Goal: Information Seeking & Learning: Learn about a topic

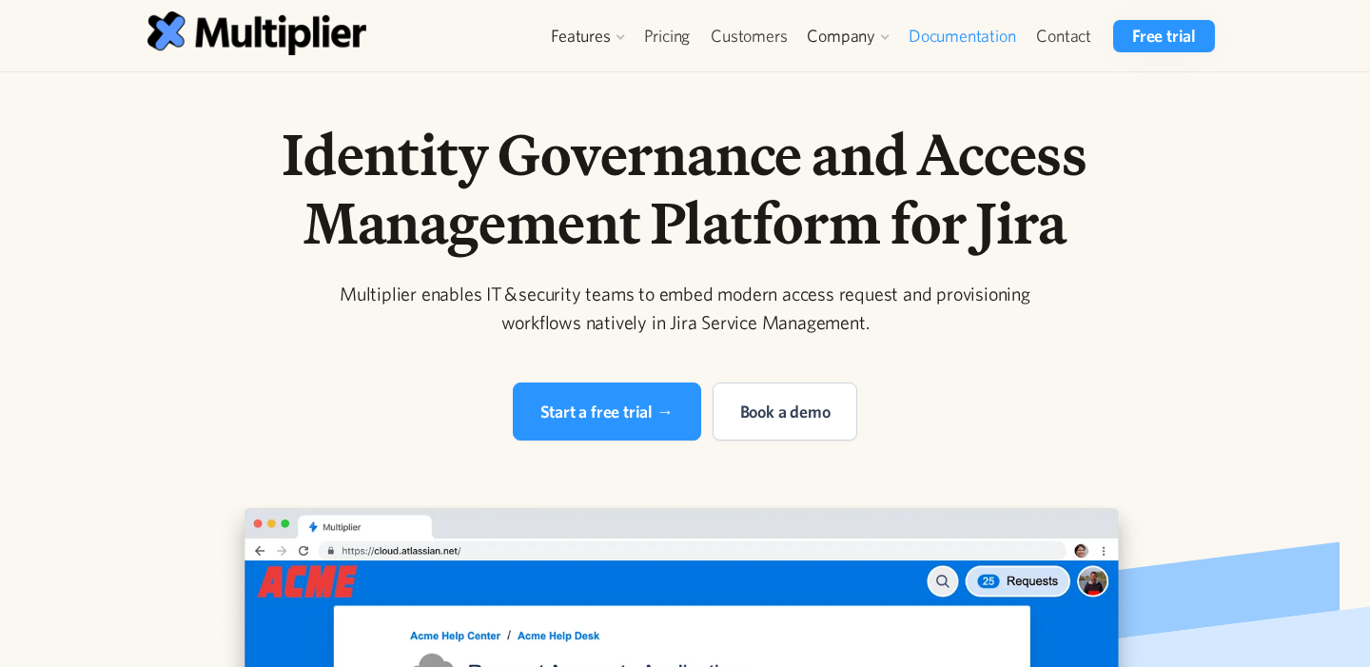
click at [982, 35] on link "Documentation" at bounding box center [961, 36] width 127 height 32
click at [828, 137] on link "Blog" at bounding box center [854, 152] width 88 height 34
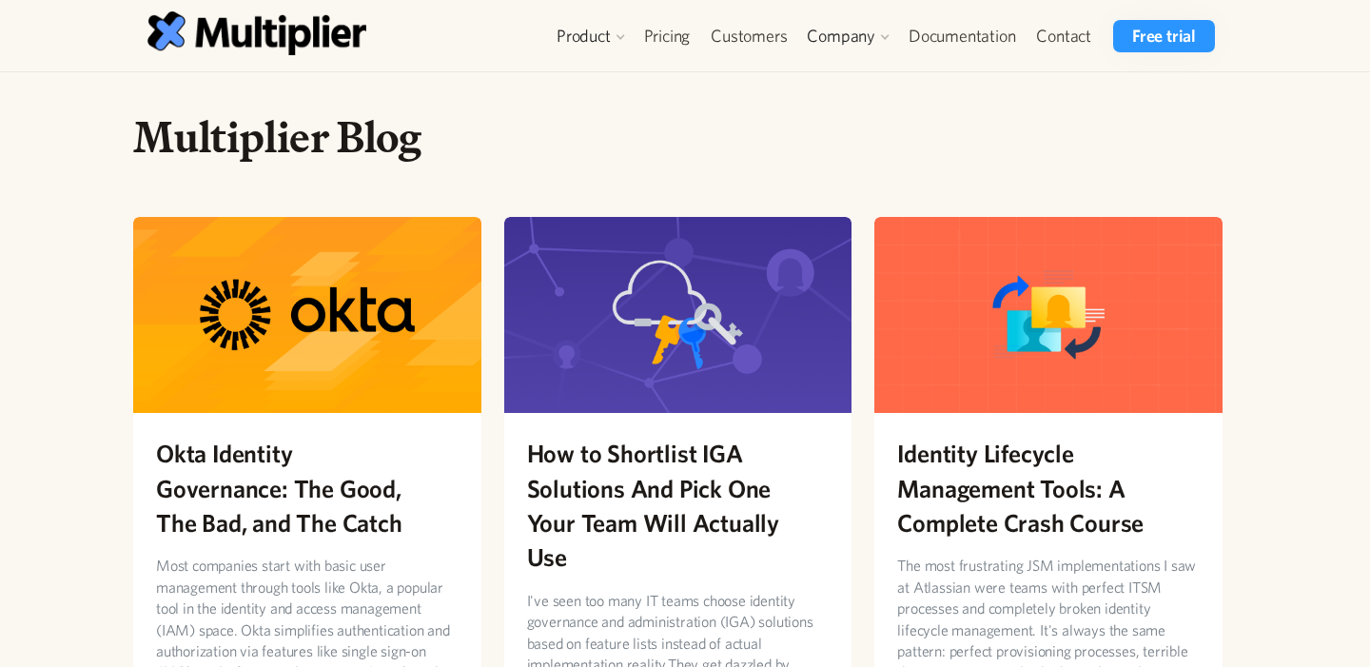
click at [307, 117] on h1 "Multiplier Blog" at bounding box center [677, 136] width 1089 height 53
click at [307, 122] on h1 "Multiplier Blog" at bounding box center [677, 136] width 1089 height 53
click at [223, 149] on h1 "Multiplier Blog" at bounding box center [677, 136] width 1089 height 53
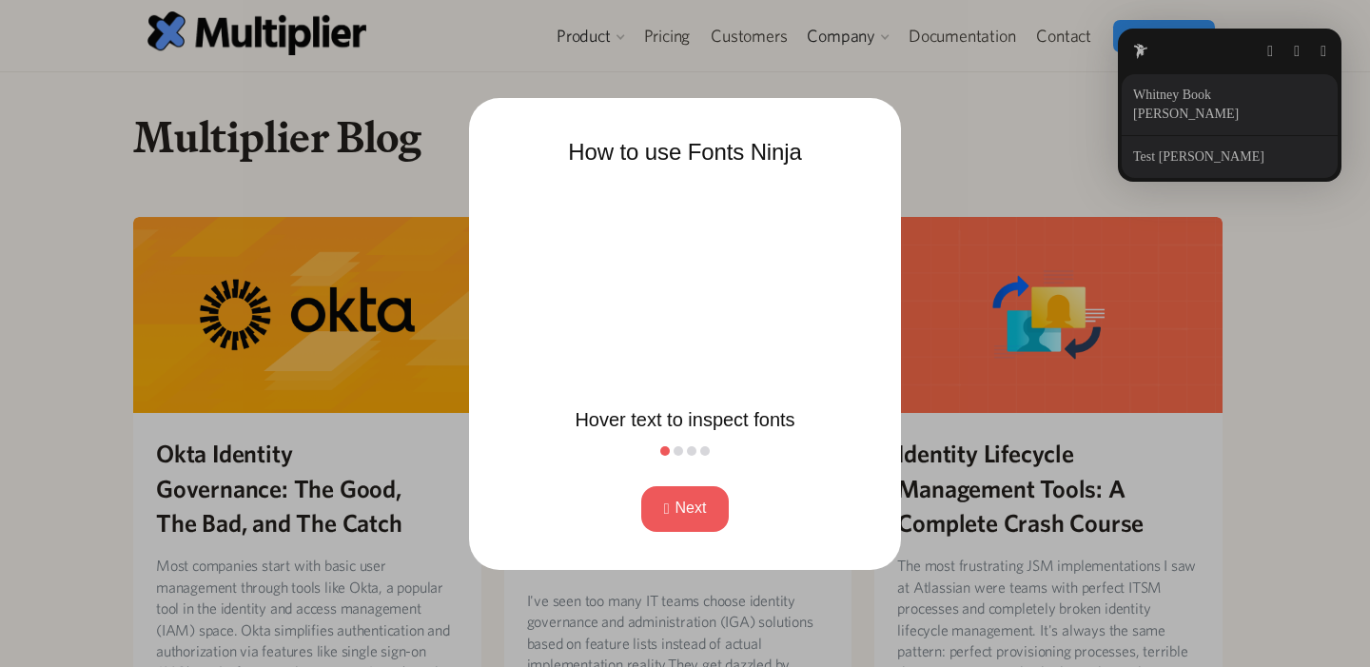
click at [662, 527] on button "Next" at bounding box center [685, 509] width 88 height 46
click at [662, 519] on button "Next" at bounding box center [685, 509] width 88 height 46
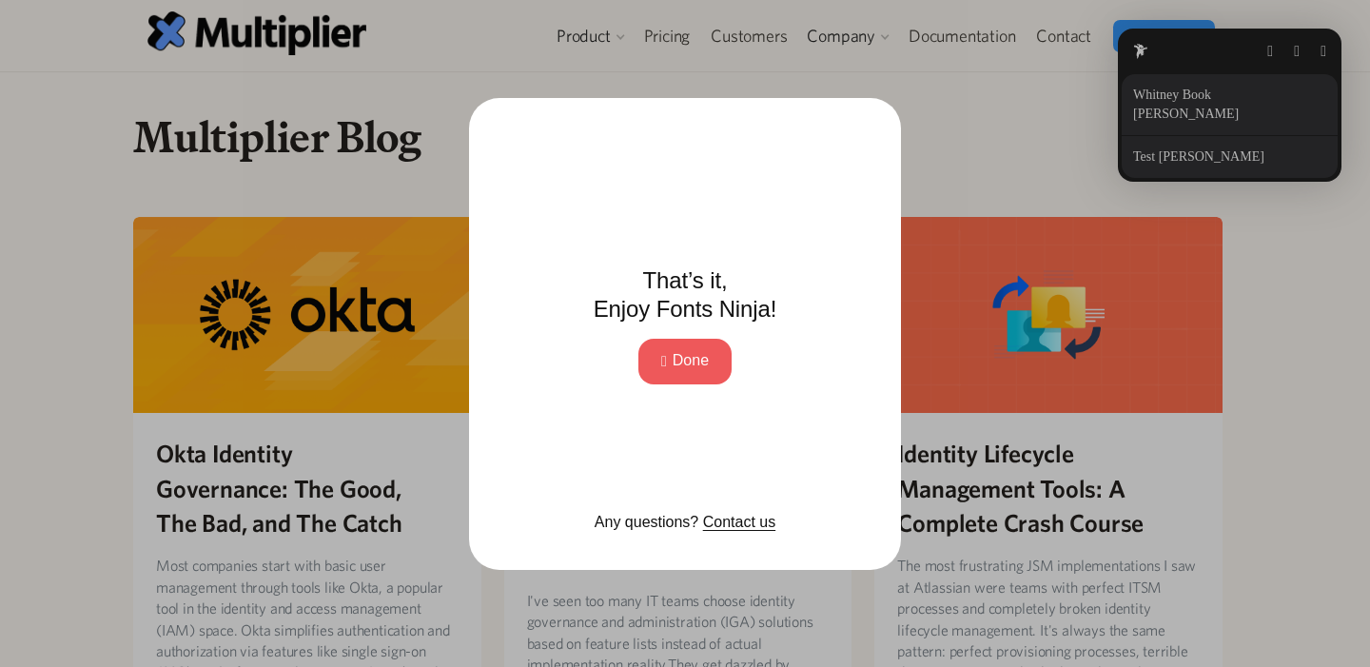
click at [657, 343] on button "Done" at bounding box center [684, 362] width 93 height 46
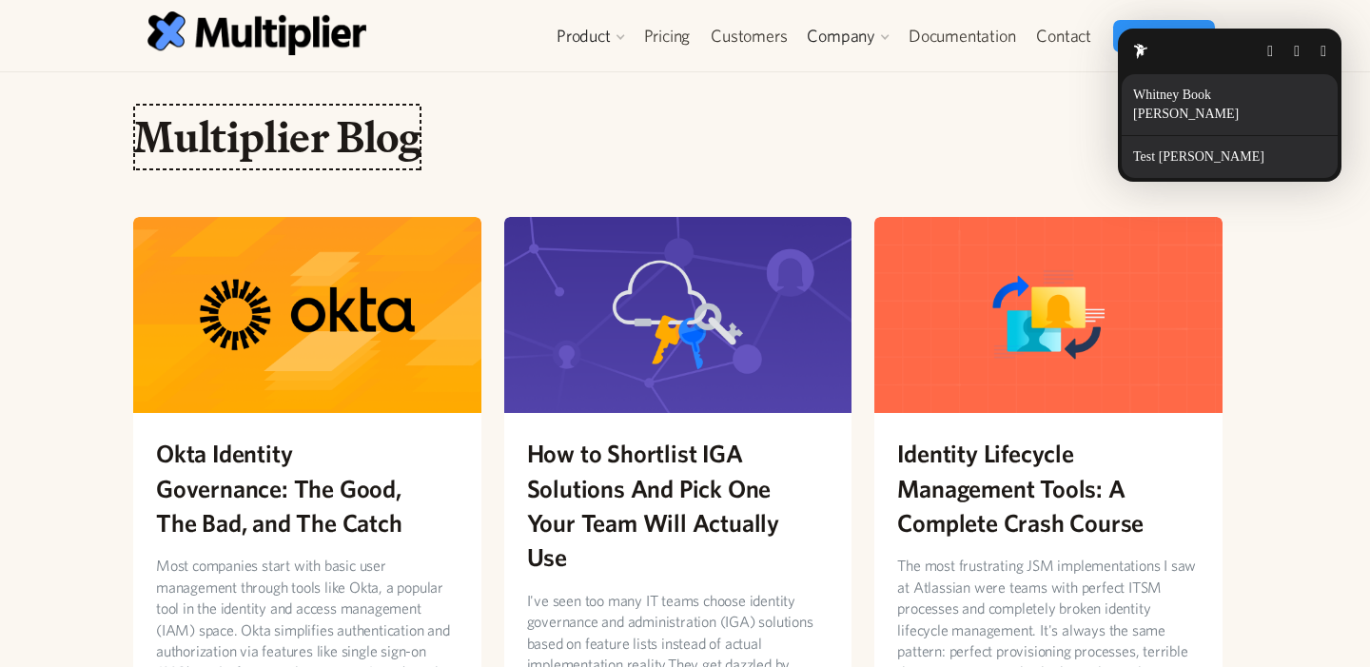
click at [1186, 158] on p "Test [PERSON_NAME]" at bounding box center [1202, 156] width 139 height 15
click at [1319, 156] on p "Details" at bounding box center [1336, 156] width 35 height 13
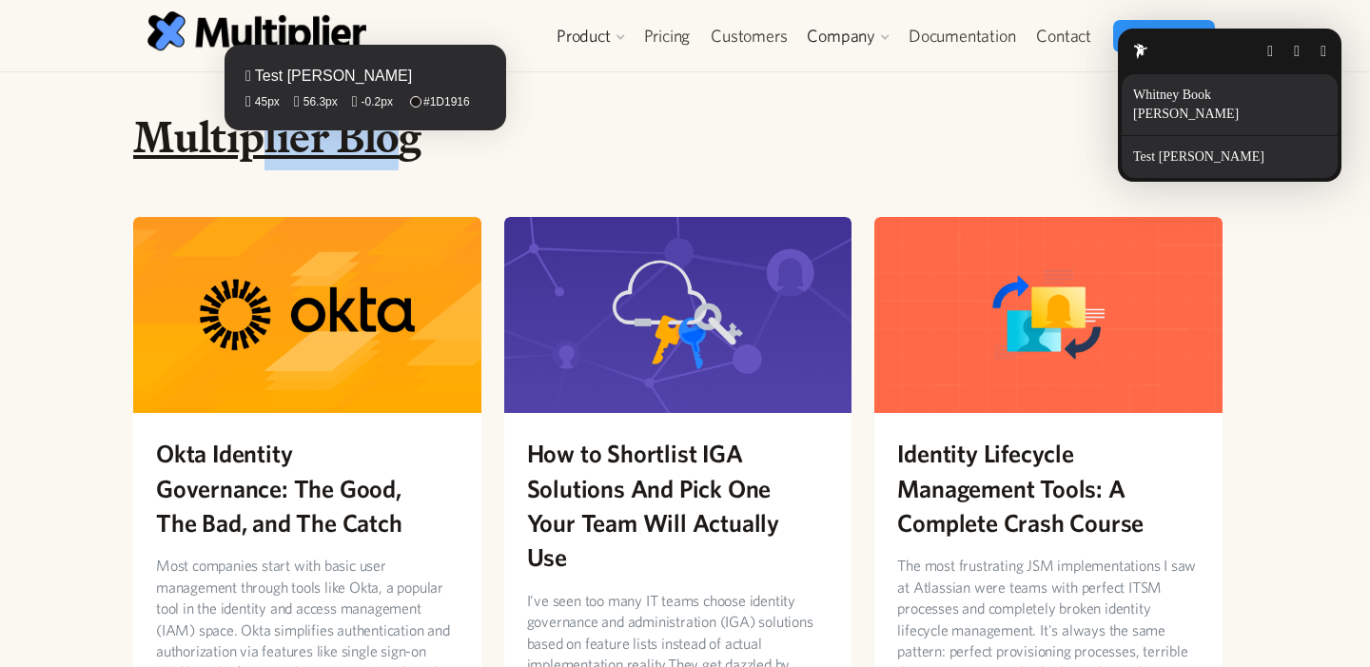
drag, startPoint x: 354, startPoint y: 145, endPoint x: 252, endPoint y: 145, distance: 101.8
click at [252, 145] on fontsninja-text "Multiplier Blog" at bounding box center [277, 137] width 288 height 67
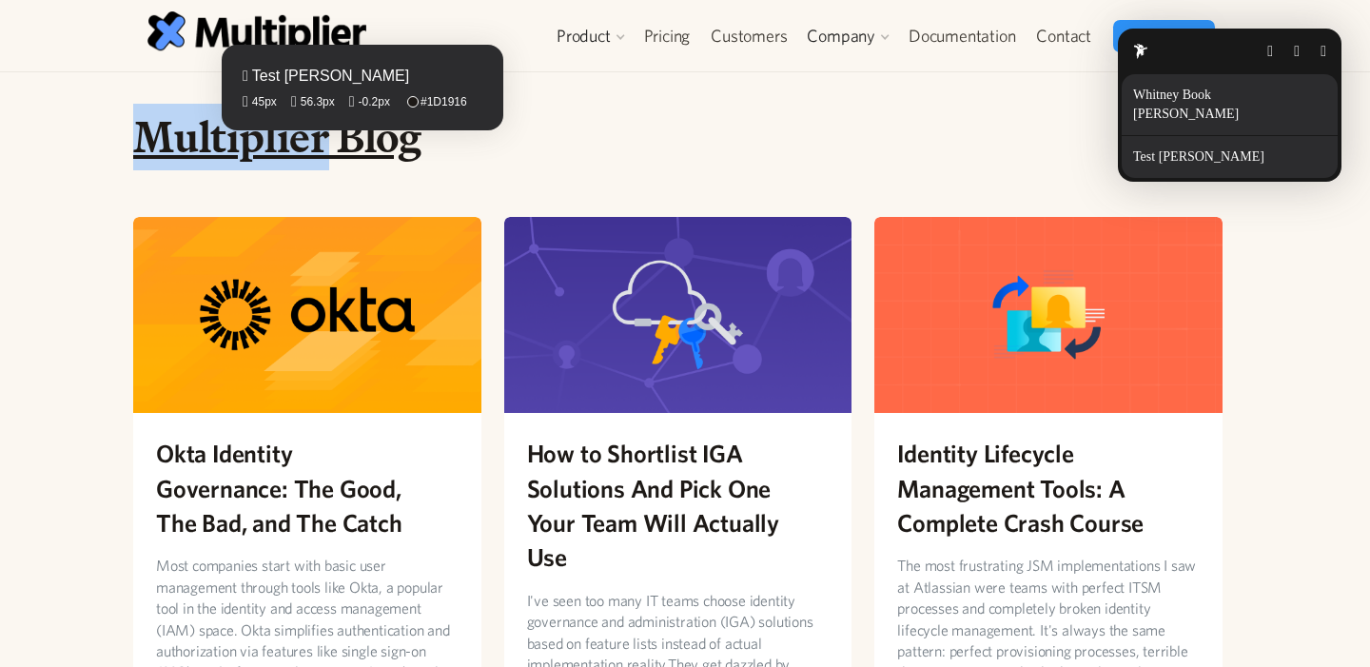
click at [252, 145] on fontsninja-text "Multiplier Blog" at bounding box center [277, 137] width 288 height 67
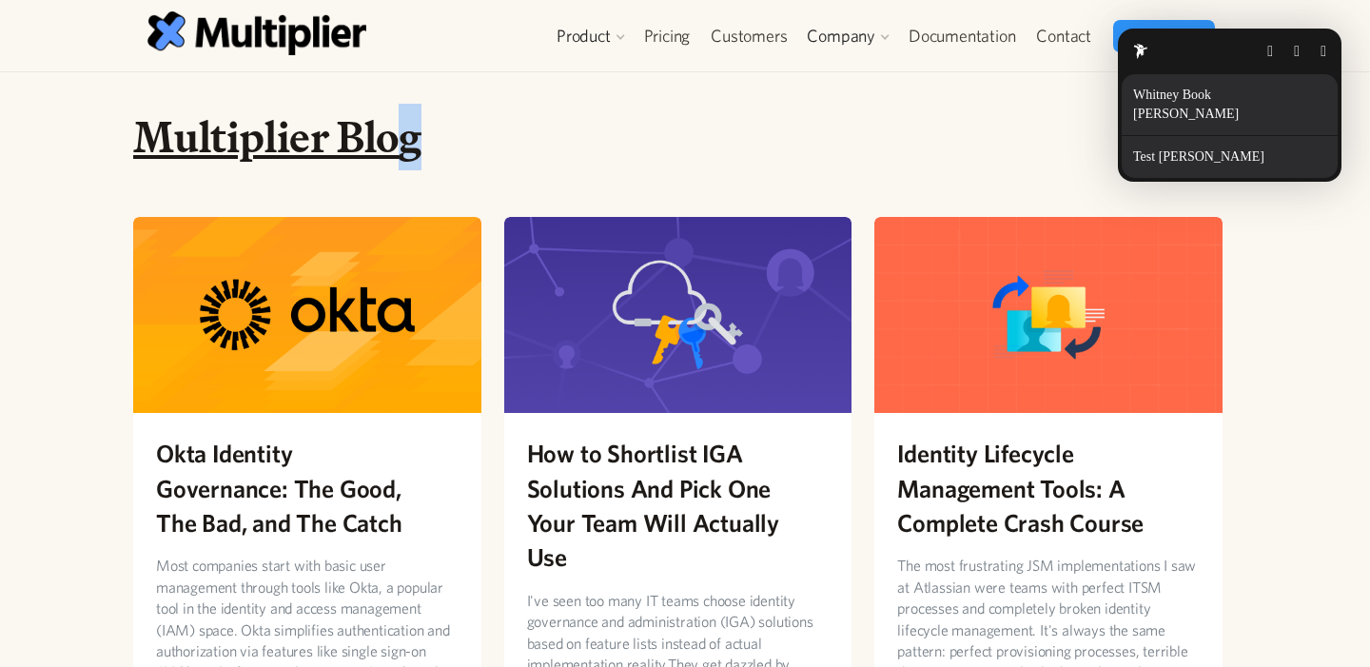
drag, startPoint x: 412, startPoint y: 120, endPoint x: 400, endPoint y: 147, distance: 29.4
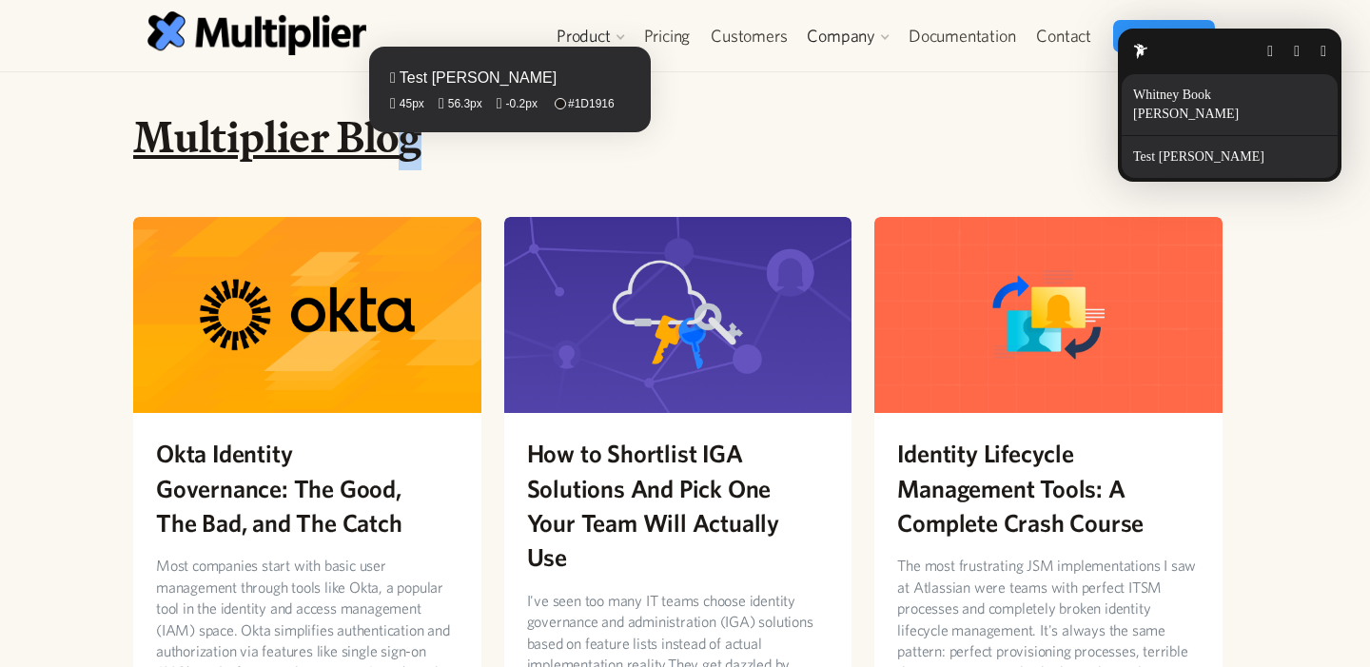
click at [400, 147] on fontsninja-text "Multiplier Blog" at bounding box center [277, 137] width 288 height 67
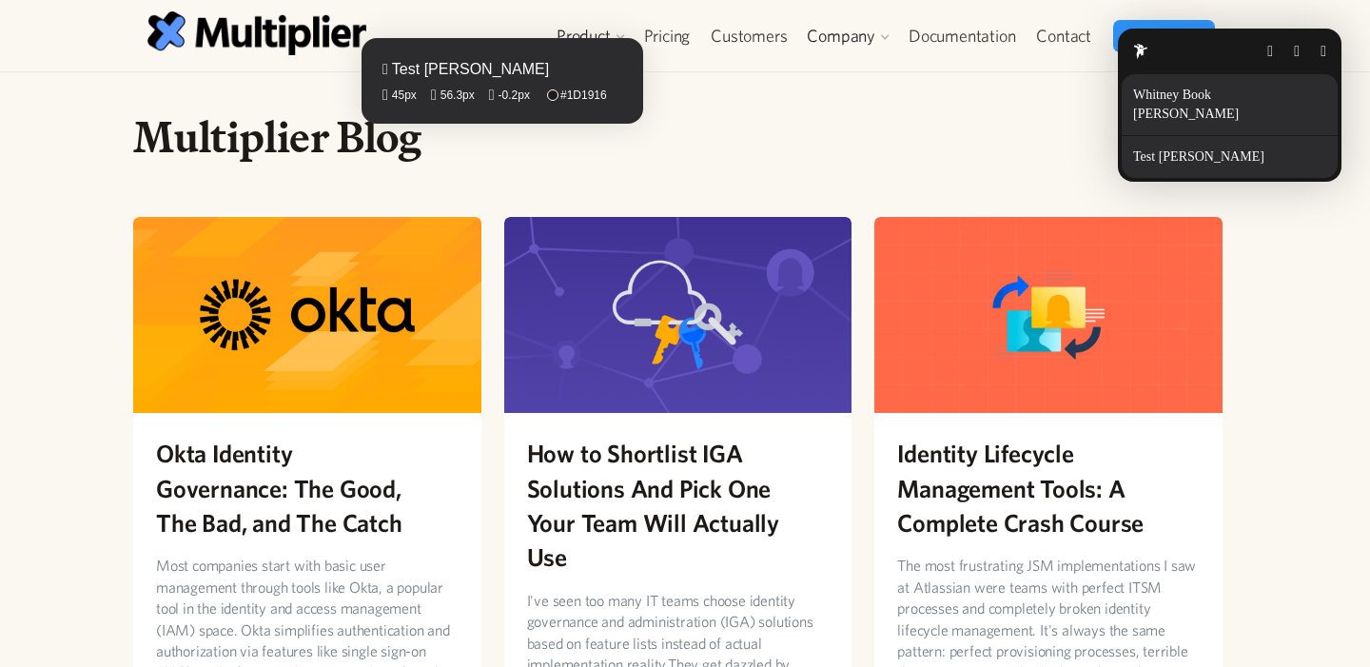
click at [392, 138] on fontsninja-text "Multiplier Blog" at bounding box center [277, 137] width 288 height 67
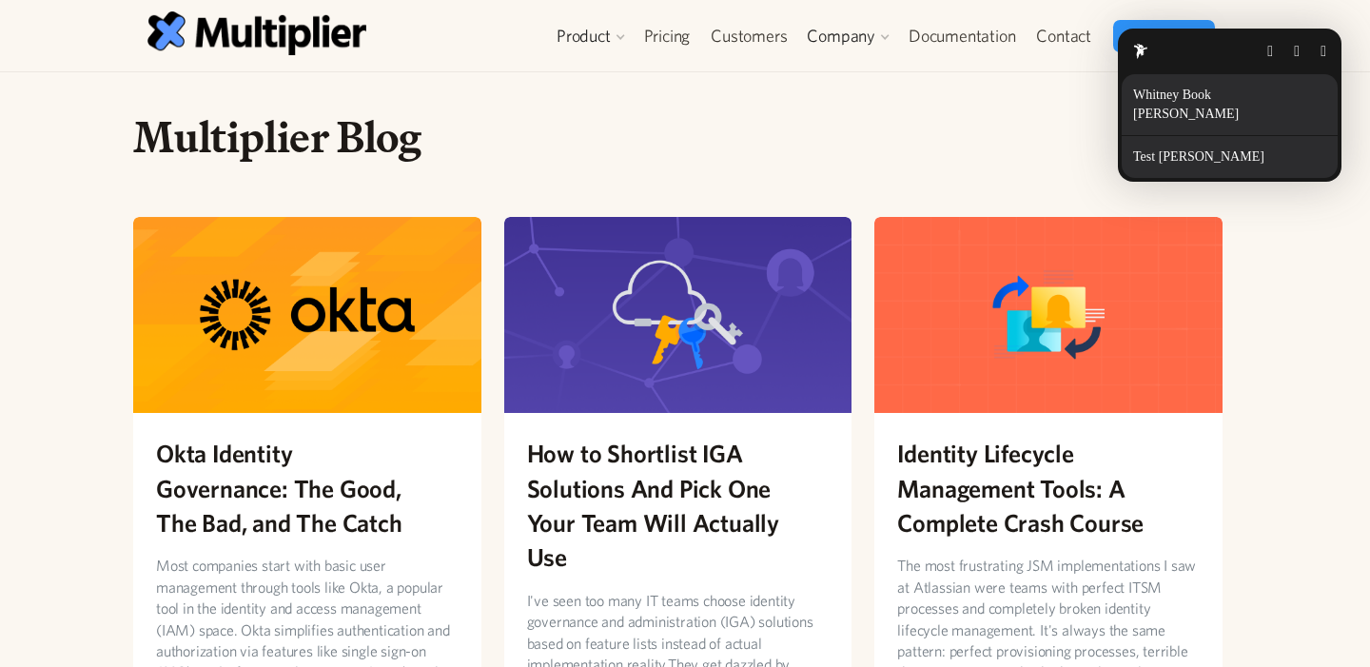
click at [492, 164] on html "Product Access Requests Access Reviews Orchestration User Management Integratio…" at bounding box center [685, 333] width 1370 height 667
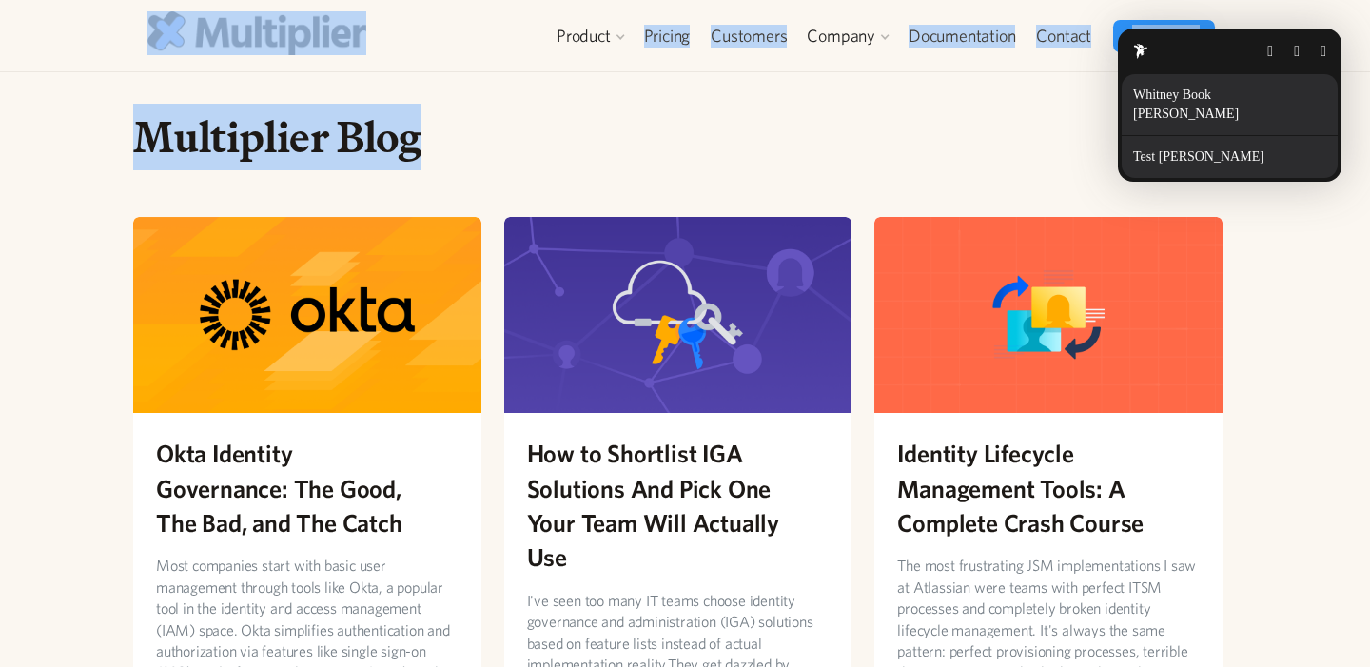
drag, startPoint x: 524, startPoint y: 198, endPoint x: 181, endPoint y: 55, distance: 371.9
click at [181, 55] on html "Product Access Requests Access Reviews Orchestration User Management Integratio…" at bounding box center [685, 333] width 1370 height 667
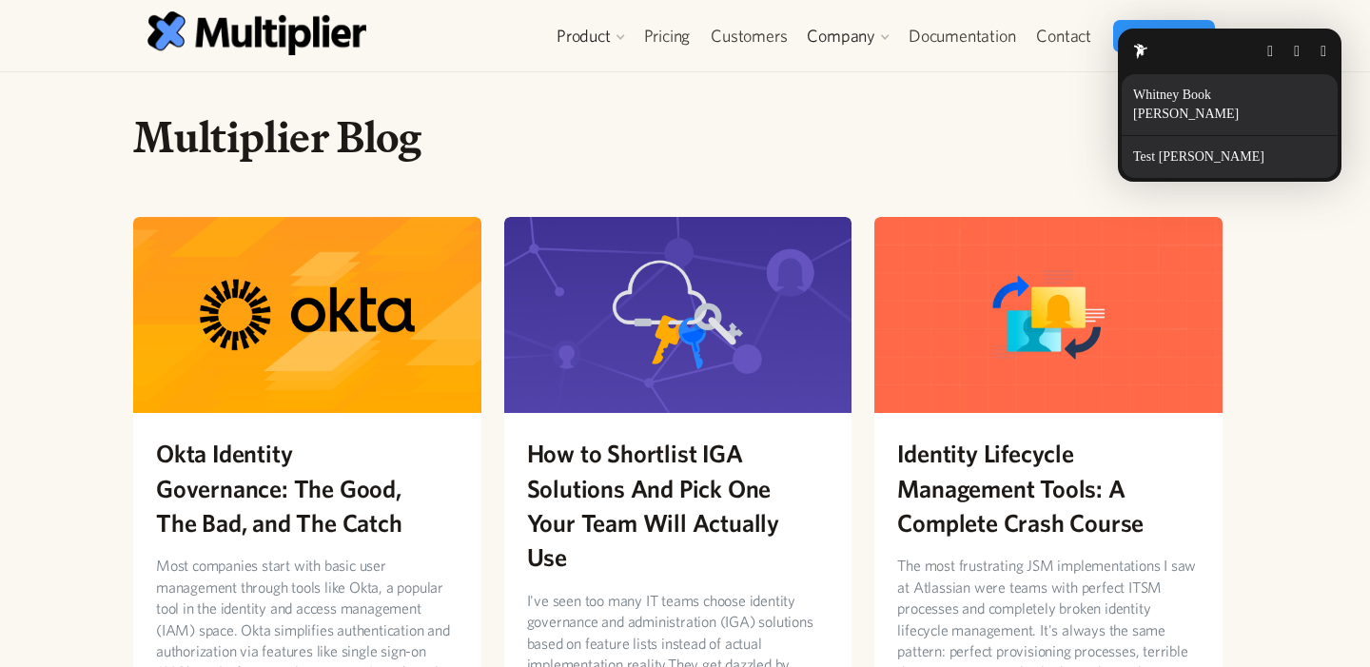
click at [372, 179] on html "Product Access Requests Access Reviews Orchestration User Management Integratio…" at bounding box center [685, 333] width 1370 height 667
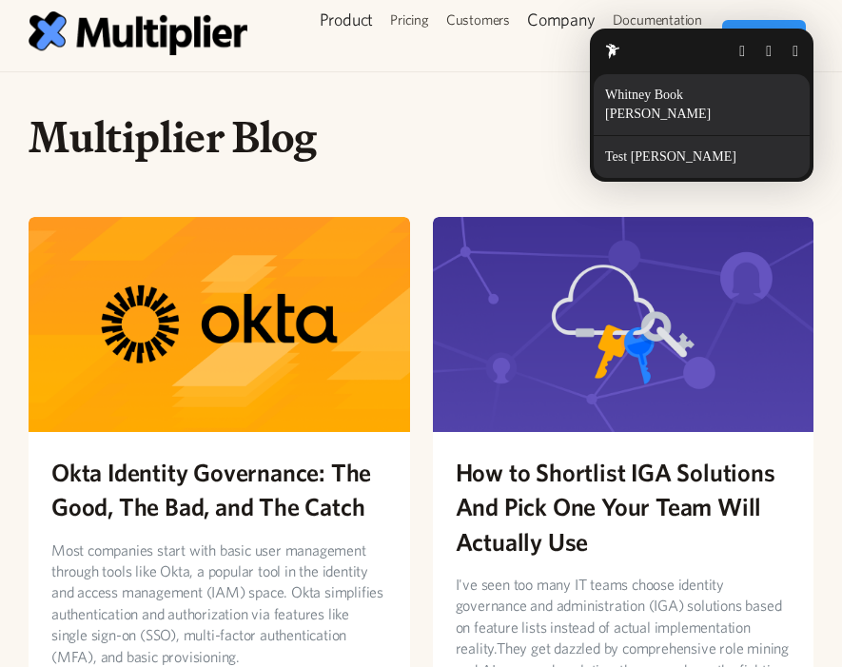
click at [347, 195] on html "Product Access Requests Access Reviews Orchestration User Management Integratio…" at bounding box center [421, 333] width 842 height 667
click at [320, 64] on html "Product Access Requests Access Reviews Orchestration User Management Integratio…" at bounding box center [421, 333] width 842 height 667
click at [272, 363] on html "Product Access Requests Access Reviews Orchestration User Management Integratio…" at bounding box center [421, 333] width 842 height 667
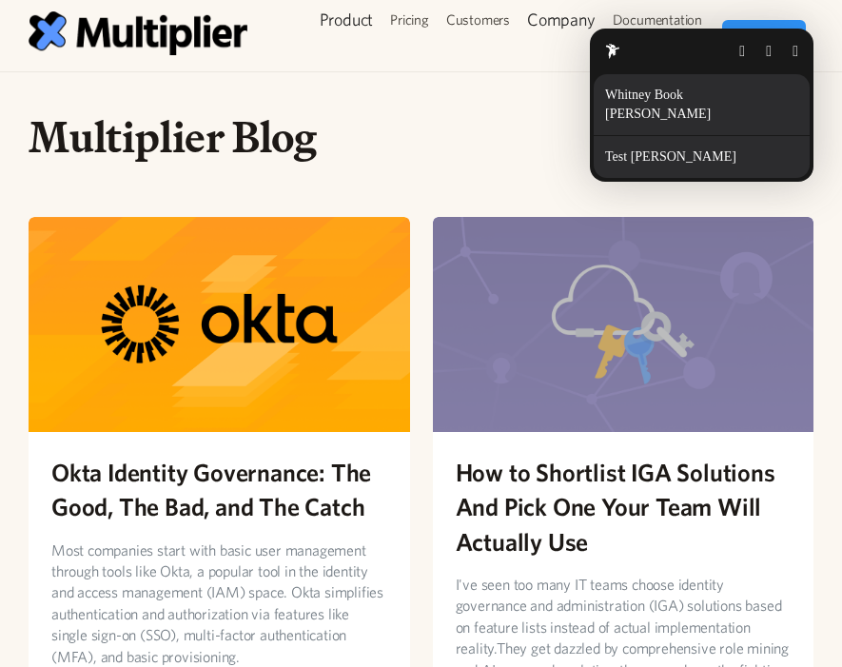
click at [614, 349] on html "Product Access Requests Access Reviews Orchestration User Management Integratio…" at bounding box center [421, 333] width 842 height 667
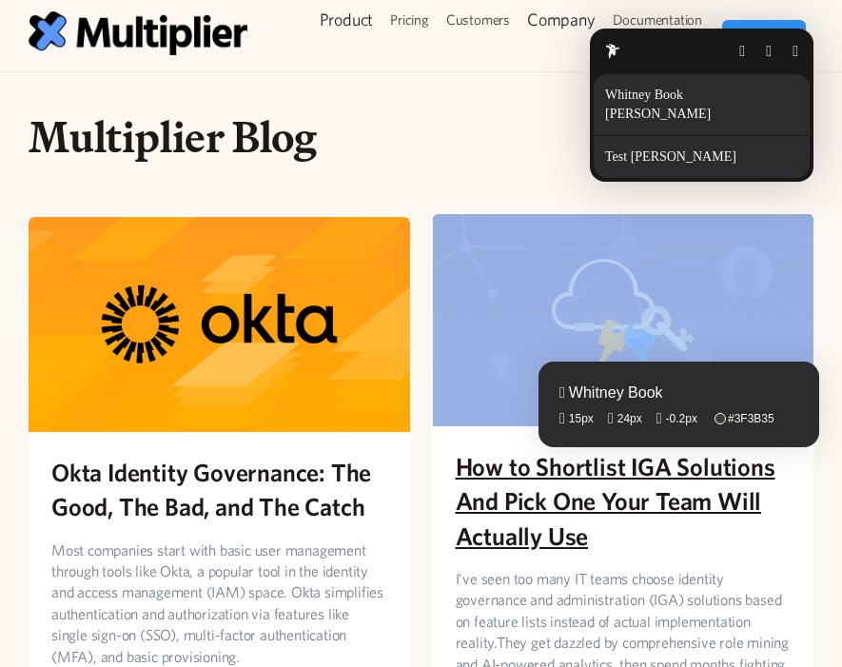
click at [718, 461] on fontsninja-text "How to Shortlist IGA Solutions And Pick One Your Team Will Actually Use" at bounding box center [616, 501] width 320 height 98
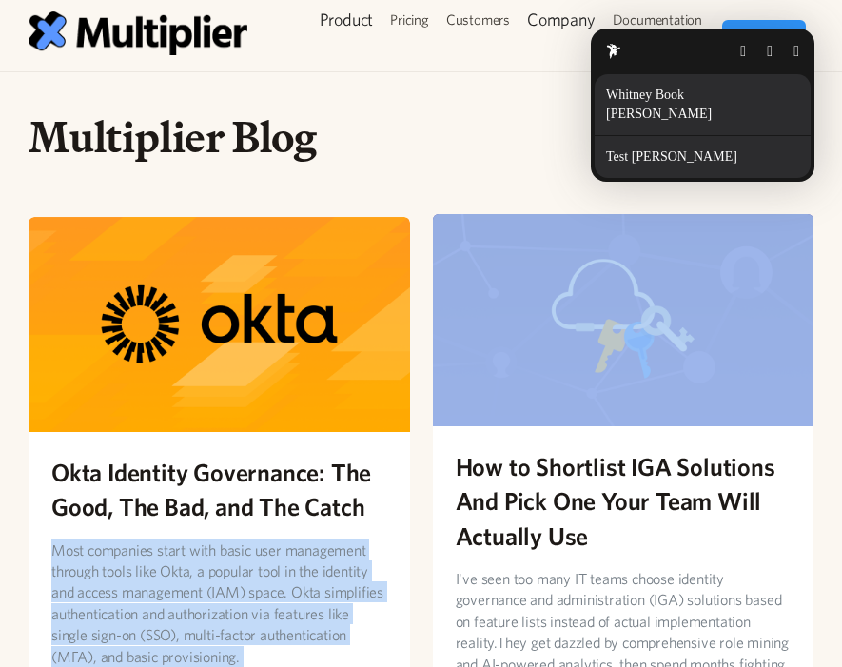
click at [797, 54] on button "button" at bounding box center [797, 51] width 6 height 15
